Goal: Information Seeking & Learning: Learn about a topic

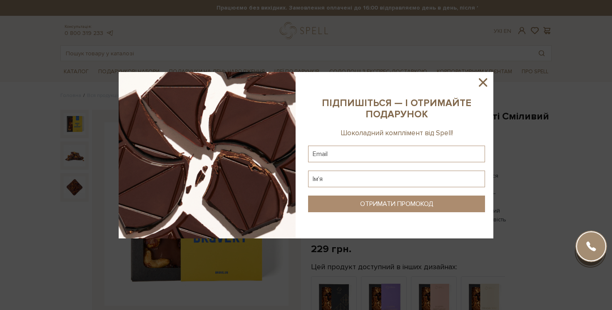
click at [480, 79] on icon at bounding box center [482, 82] width 8 height 8
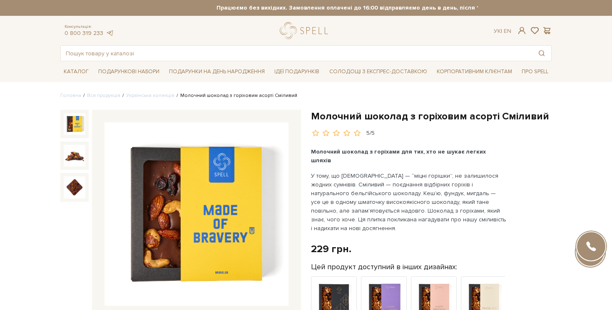
scroll to position [6, 0]
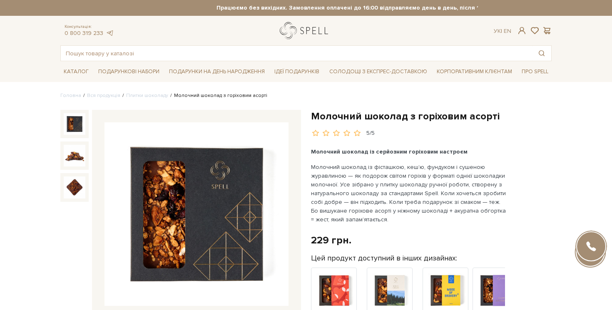
click at [313, 36] on link "logo" at bounding box center [306, 30] width 52 height 17
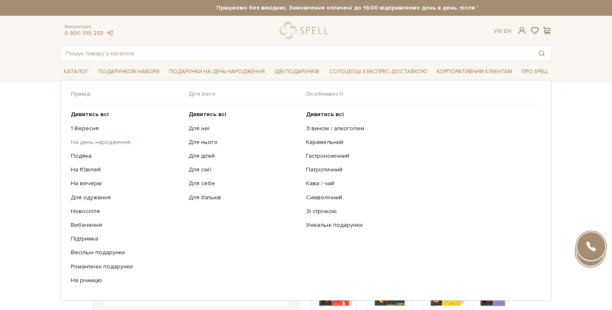
click at [121, 141] on link "На день народження" at bounding box center [127, 142] width 112 height 7
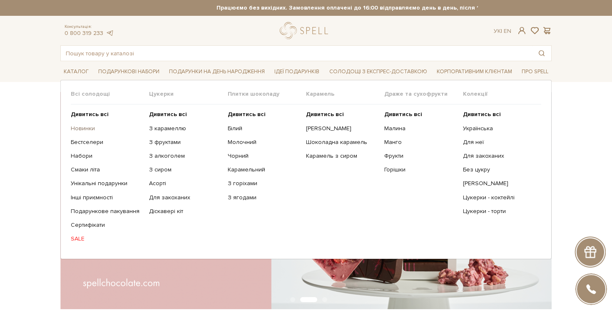
click at [85, 125] on link "Новинки" at bounding box center [107, 128] width 72 height 7
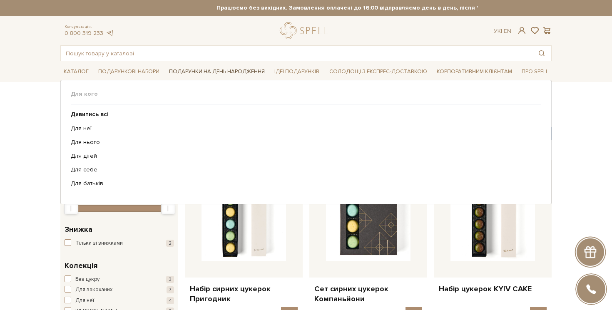
click at [230, 70] on span "Подарунки на День народження" at bounding box center [217, 71] width 102 height 13
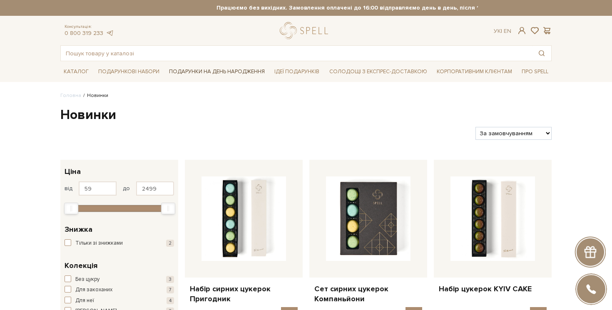
click at [207, 76] on span "Подарунки на День народження" at bounding box center [217, 71] width 102 height 13
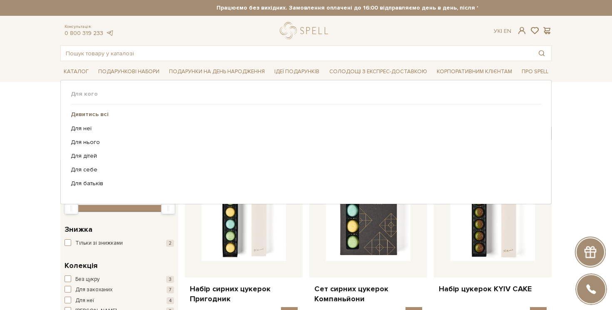
click at [99, 115] on b "Дивитись всі" at bounding box center [90, 114] width 38 height 7
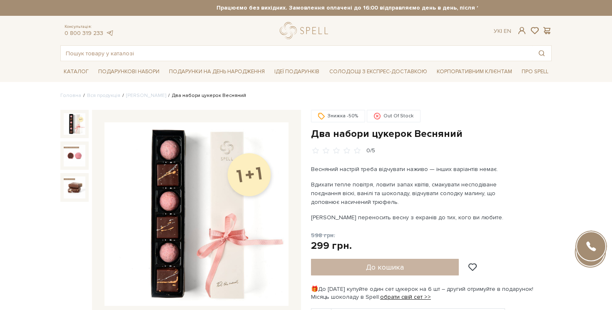
scroll to position [58, 0]
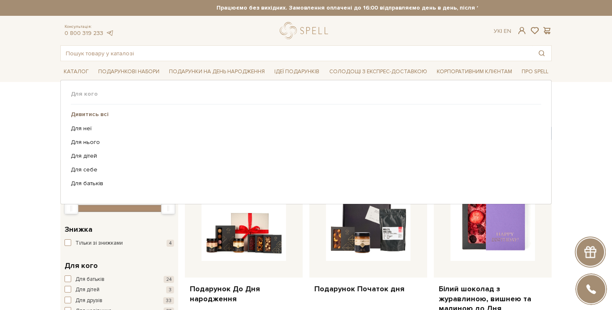
click at [104, 115] on b "Дивитись всі" at bounding box center [90, 114] width 38 height 7
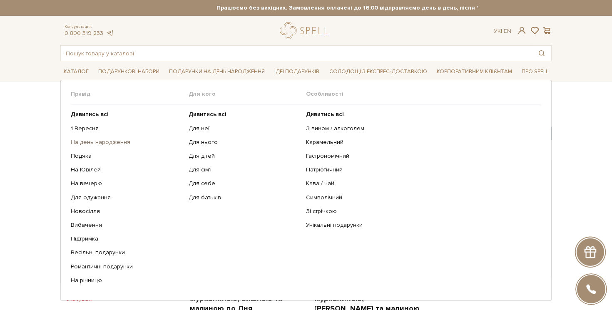
click at [102, 143] on link "На день народження" at bounding box center [127, 142] width 112 height 7
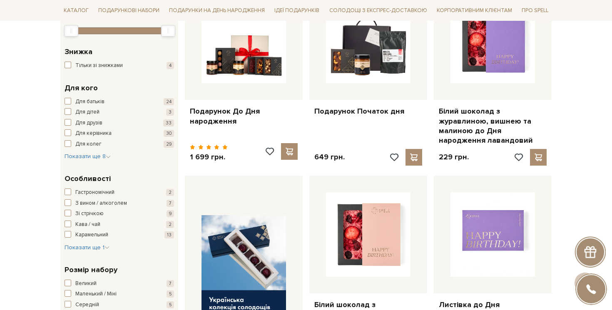
scroll to position [188, 0]
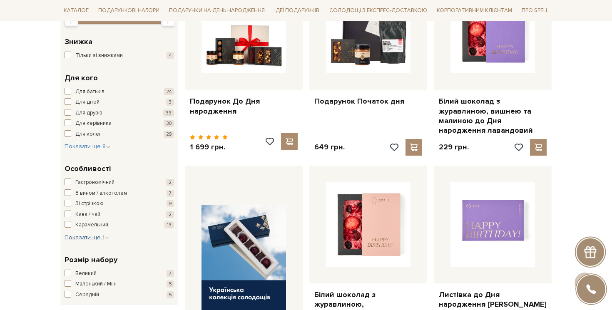
click at [77, 235] on span "Показати ще 1" at bounding box center [86, 237] width 45 height 7
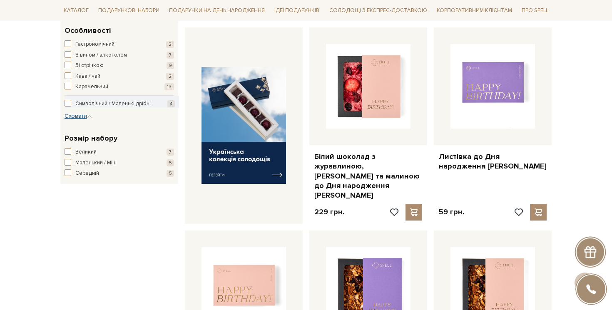
scroll to position [0, 0]
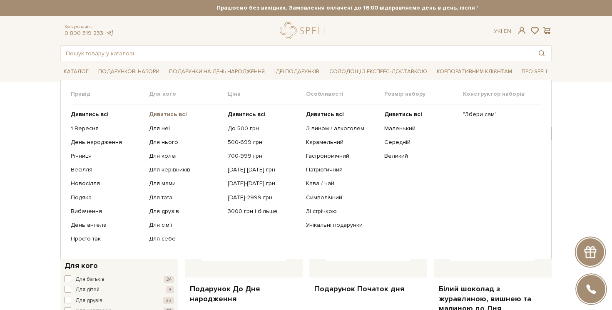
click at [166, 114] on b "Дивитись всі" at bounding box center [168, 114] width 38 height 7
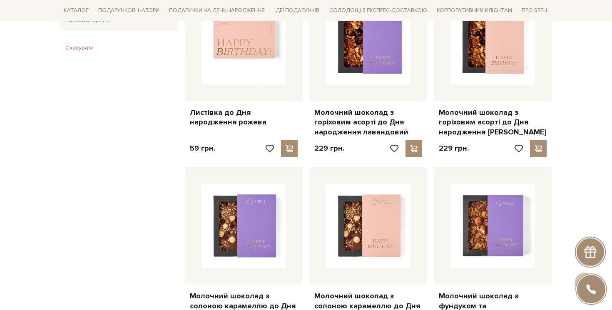
scroll to position [564, 0]
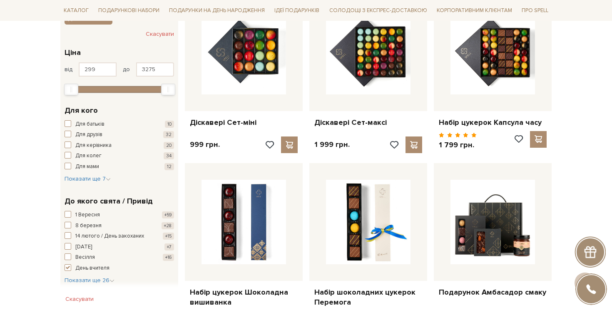
scroll to position [188, 0]
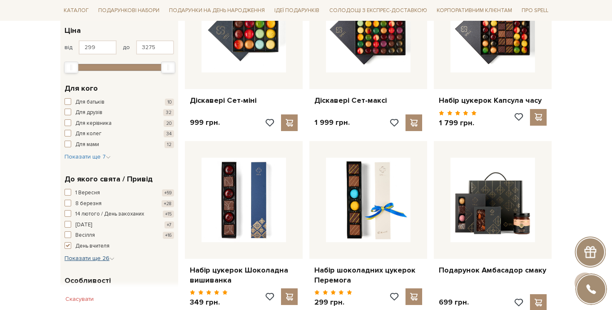
click at [80, 261] on span "Показати ще 26" at bounding box center [89, 258] width 50 height 7
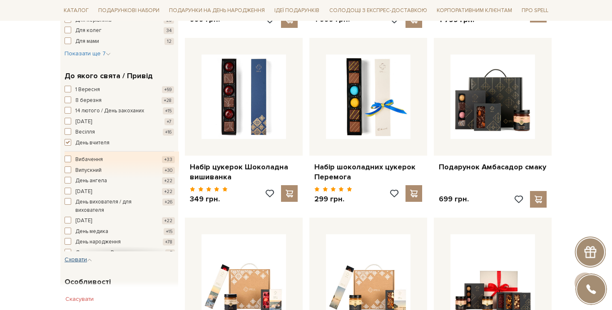
scroll to position [294, 0]
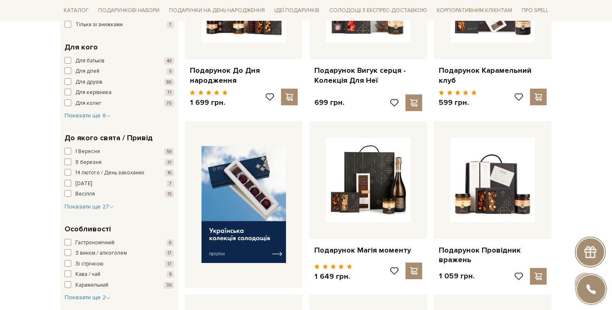
scroll to position [248, 0]
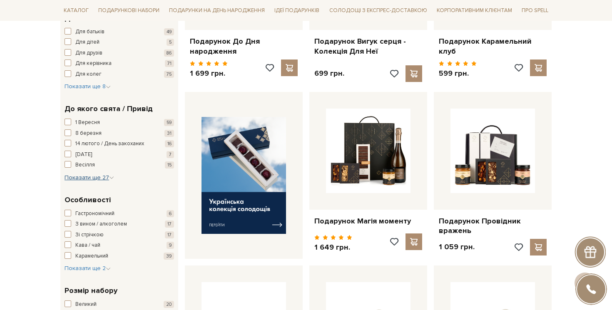
click at [85, 179] on span "Показати ще 27" at bounding box center [89, 177] width 50 height 7
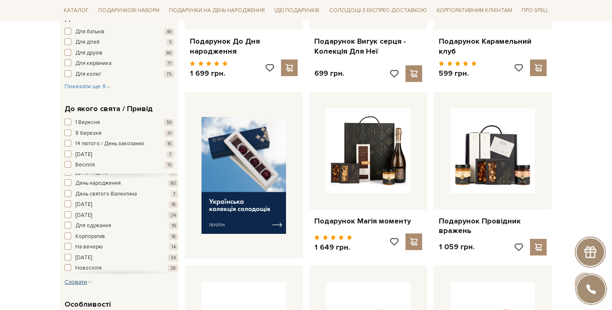
scroll to position [92, 0]
click at [91, 89] on span "Показати ще 8" at bounding box center [87, 86] width 46 height 7
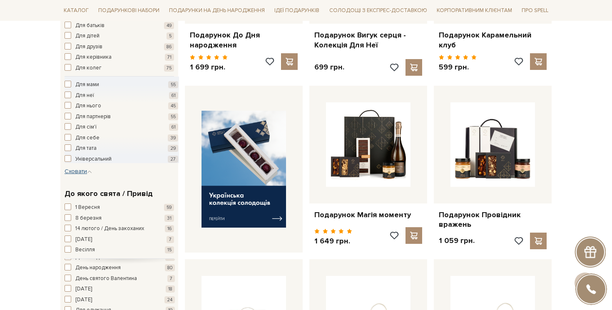
scroll to position [255, 0]
